Goal: Find specific page/section: Find specific page/section

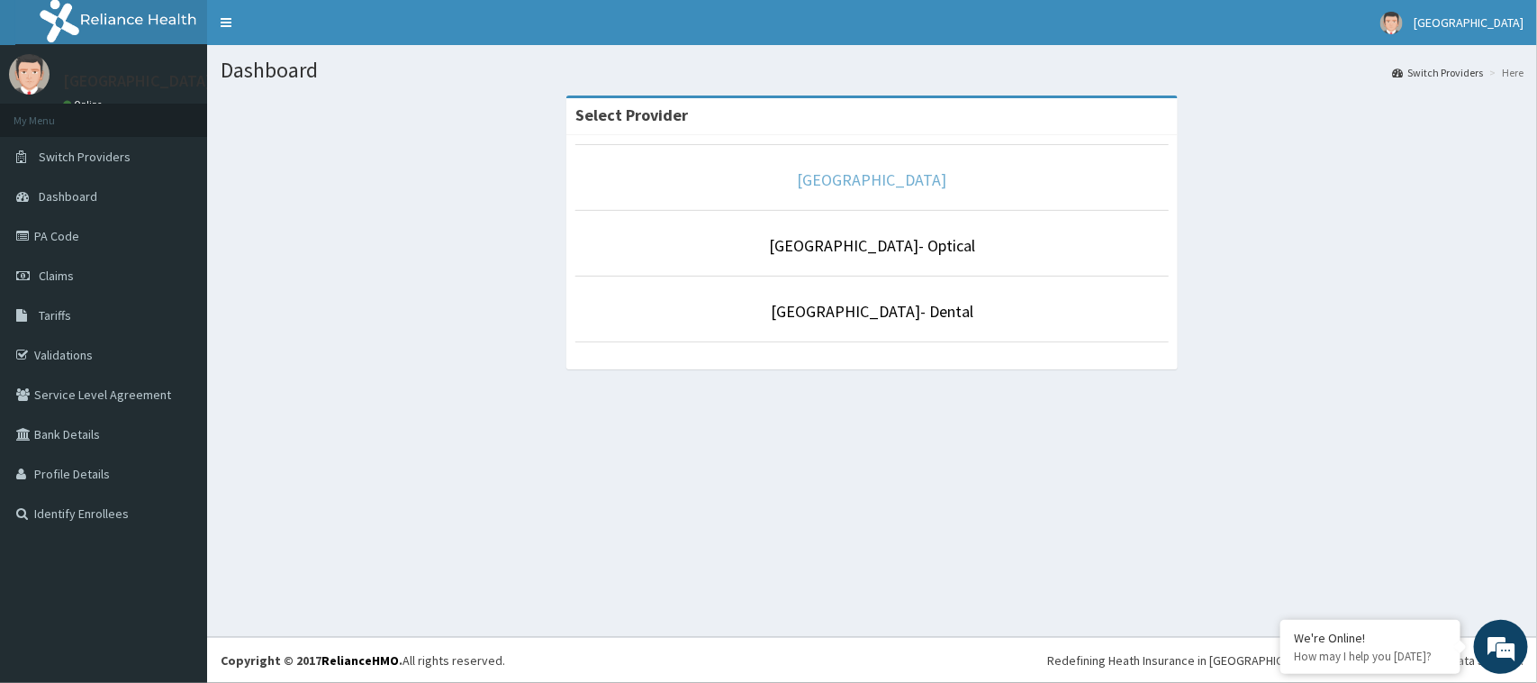
click at [874, 171] on link "[GEOGRAPHIC_DATA]" at bounding box center [872, 179] width 149 height 21
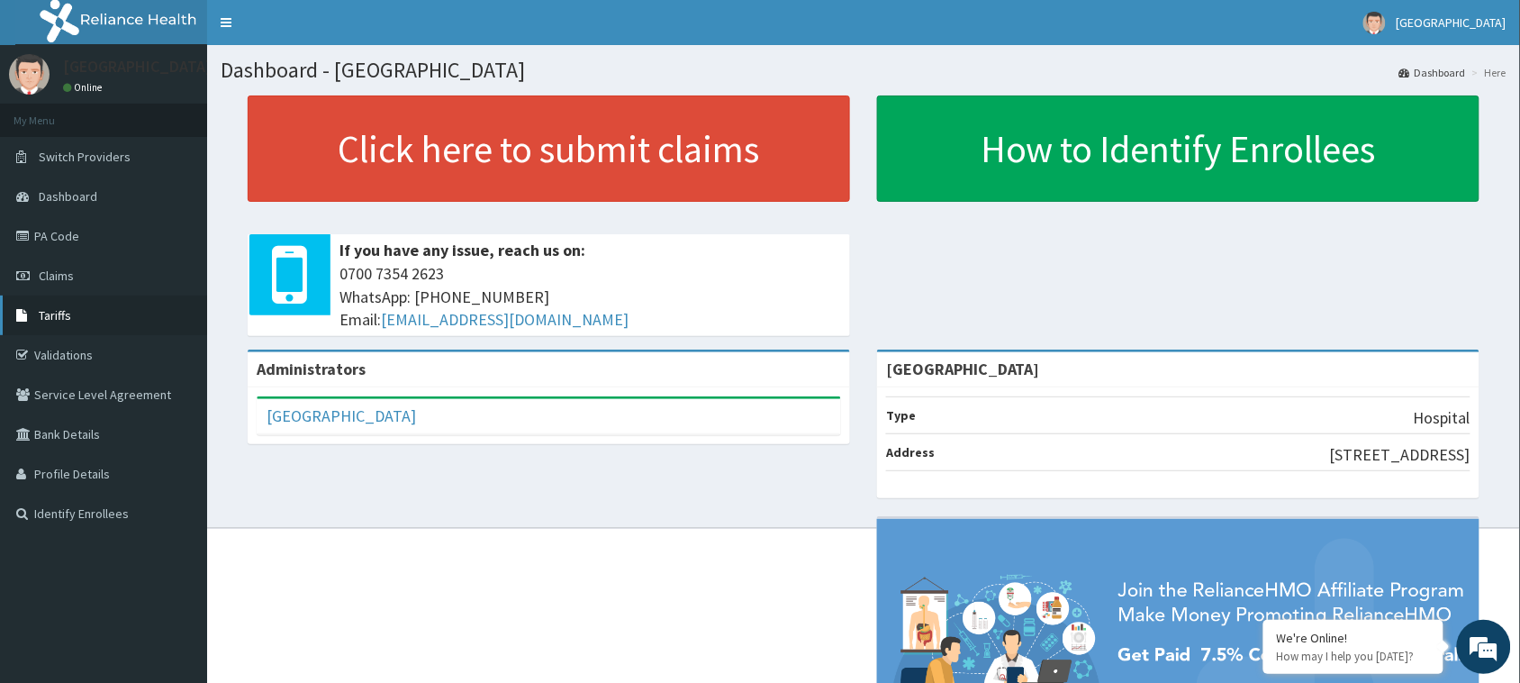
click at [41, 312] on span "Tariffs" at bounding box center [55, 315] width 32 height 16
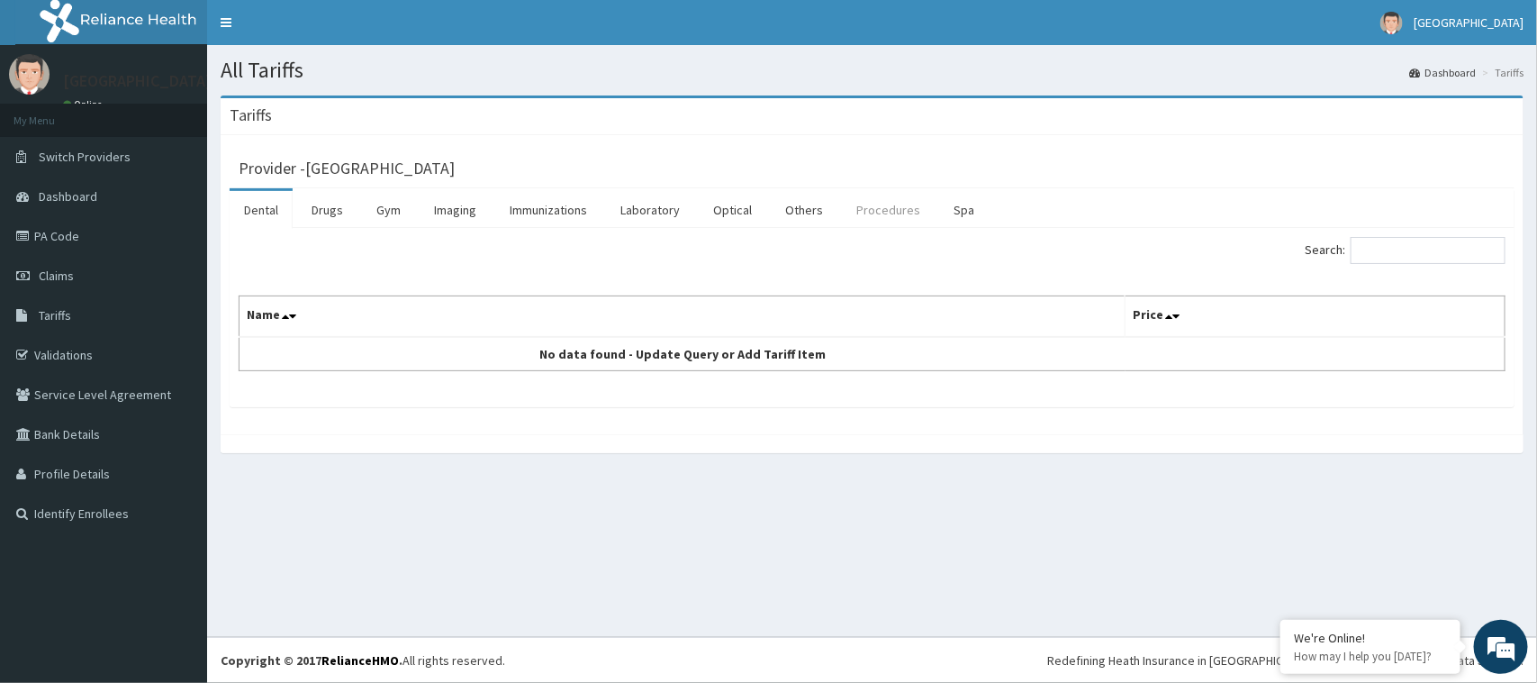
click at [876, 207] on link "Procedures" at bounding box center [888, 210] width 93 height 38
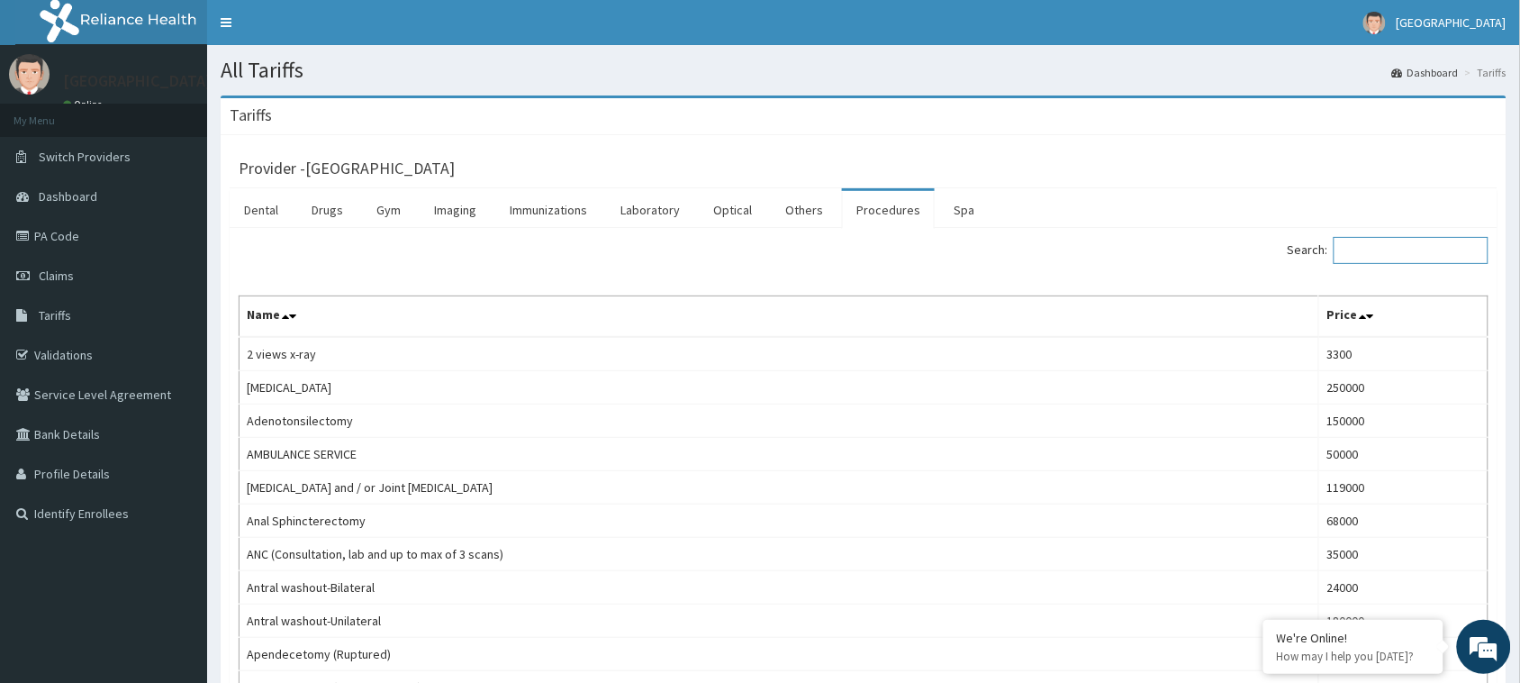
click at [1437, 254] on input "Search:" at bounding box center [1411, 250] width 155 height 27
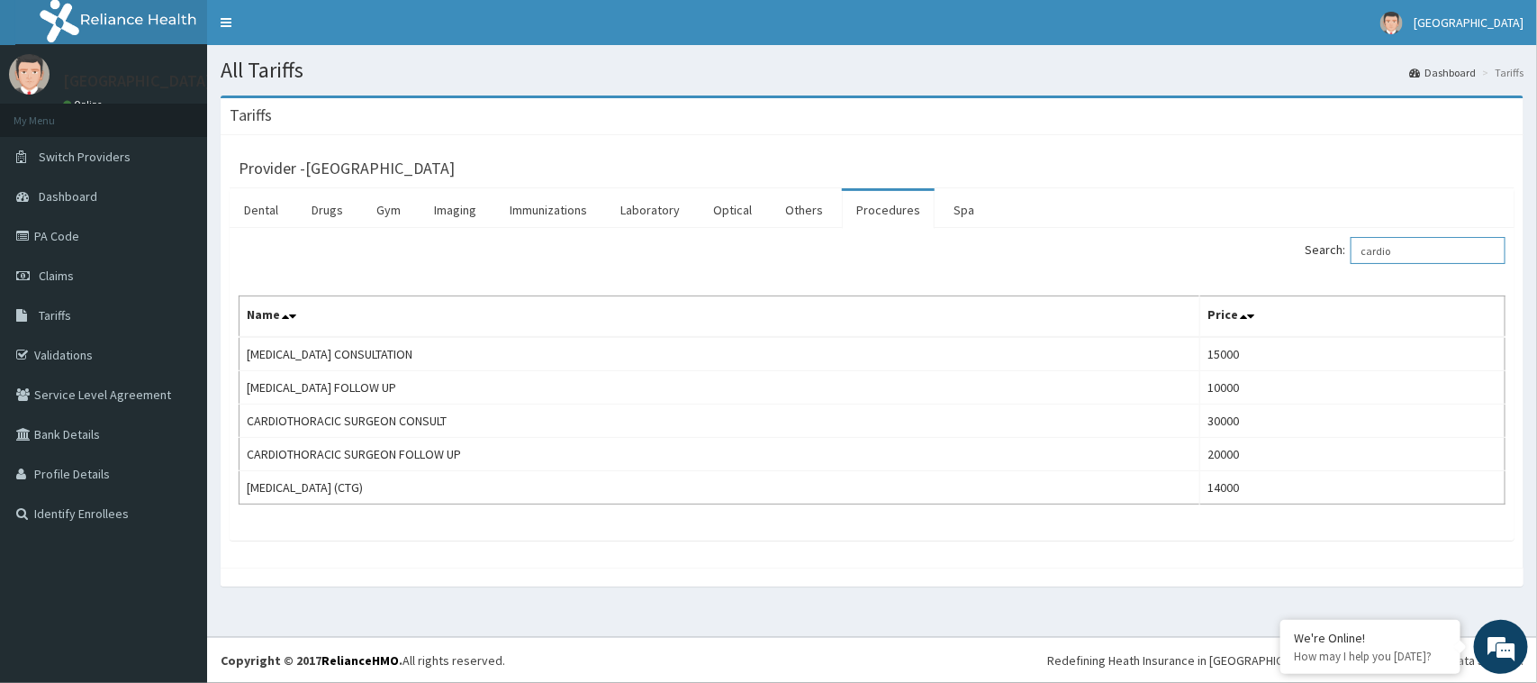
type input "cardio"
